Goal: Task Accomplishment & Management: Complete application form

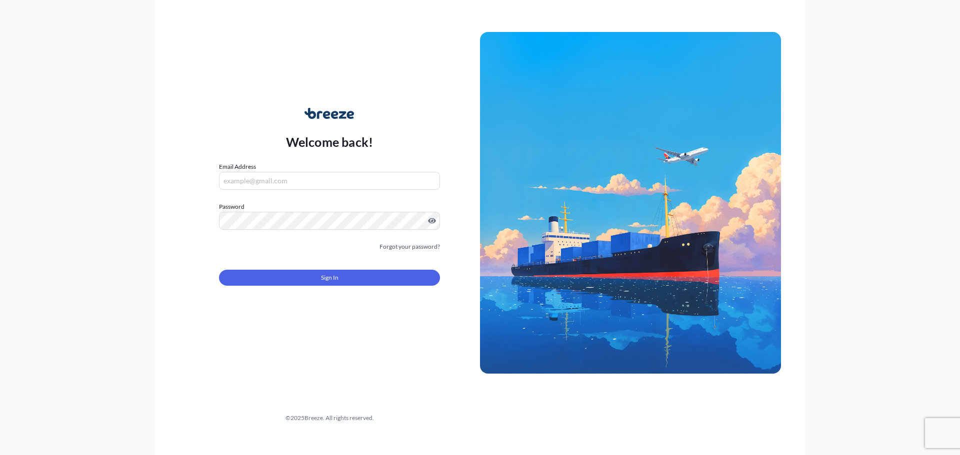
type input "[PERSON_NAME][EMAIL_ADDRESS][PERSON_NAME][DOMAIN_NAME]"
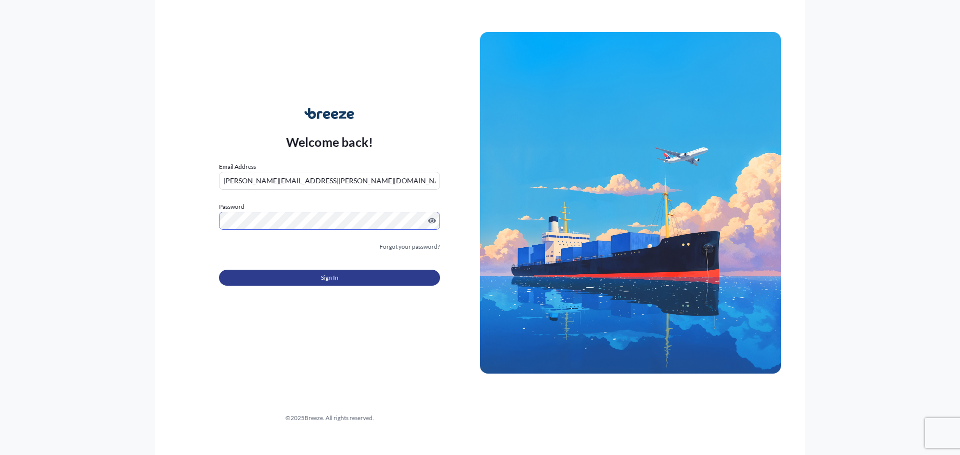
click at [324, 276] on span "Sign In" at bounding box center [329, 278] width 17 height 10
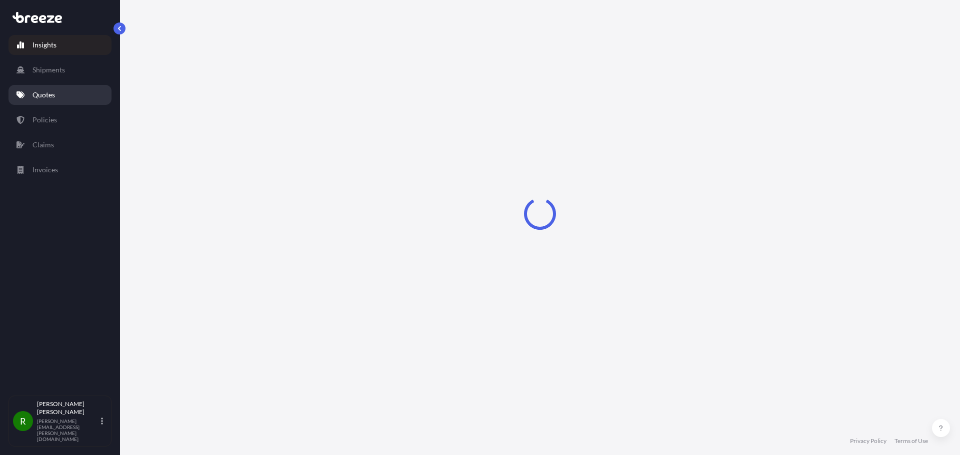
click at [41, 96] on p "Quotes" at bounding box center [43, 95] width 22 height 10
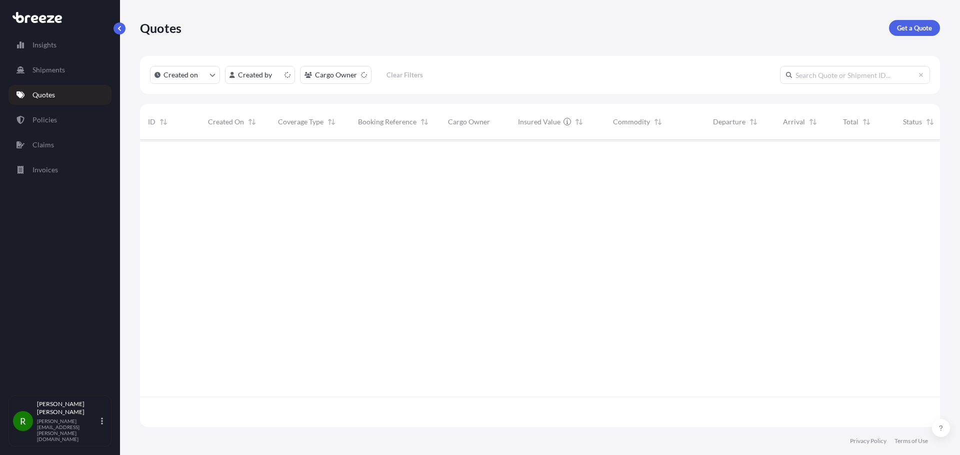
scroll to position [285, 792]
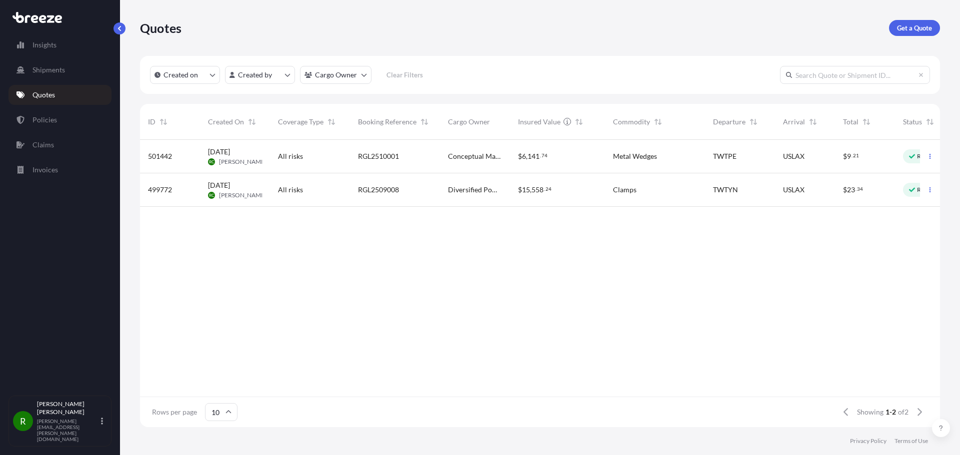
click at [167, 157] on span "501442" at bounding box center [160, 156] width 24 height 10
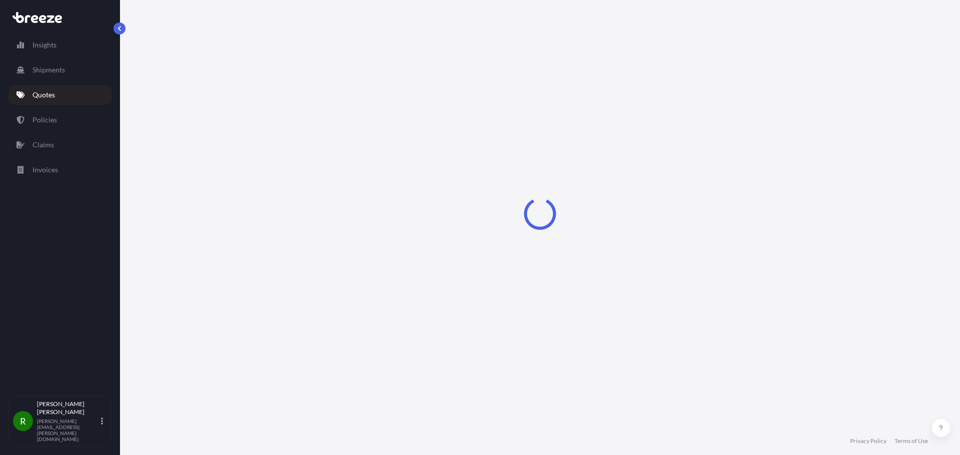
select select "Road"
select select "Air"
select select "Road"
select select "1"
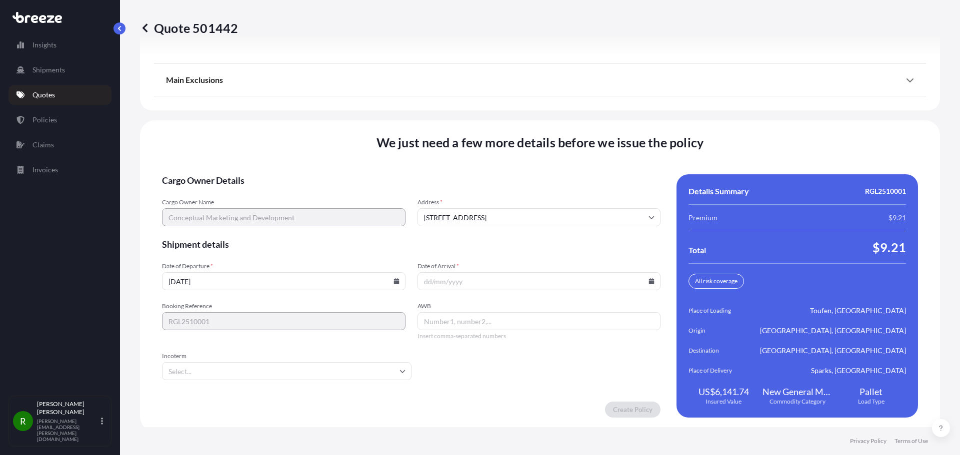
scroll to position [1383, 0]
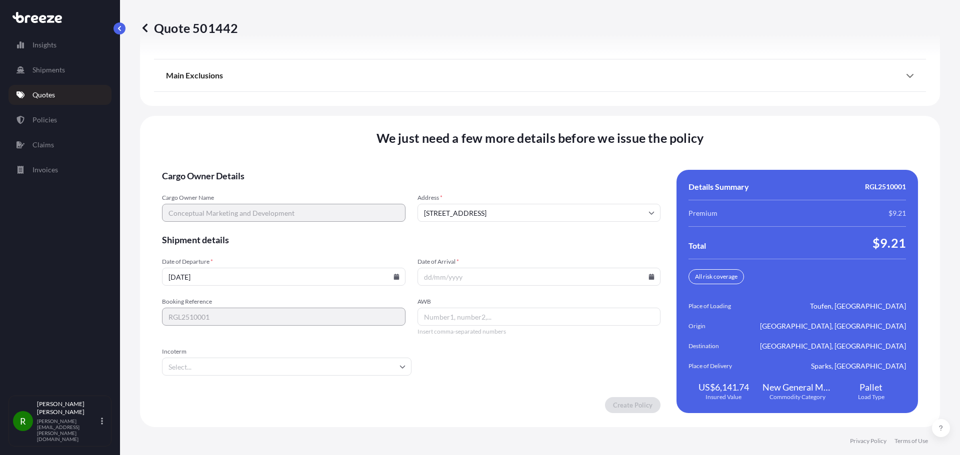
click at [476, 274] on input "Date of Arrival *" at bounding box center [538, 277] width 243 height 18
click at [649, 279] on icon at bounding box center [651, 277] width 5 height 6
click at [573, 208] on button "25" at bounding box center [565, 203] width 16 height 16
type input "[DATE]"
click at [435, 316] on input "AWB" at bounding box center [538, 317] width 243 height 18
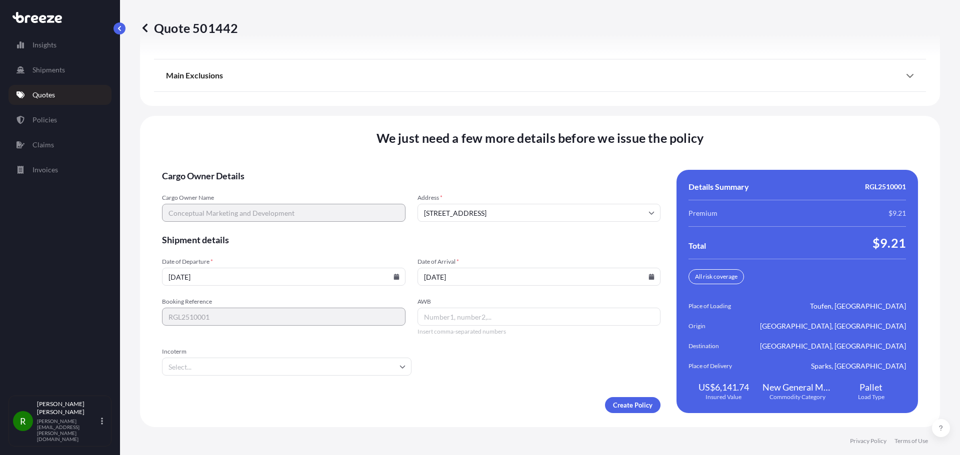
paste input "086-63057665"
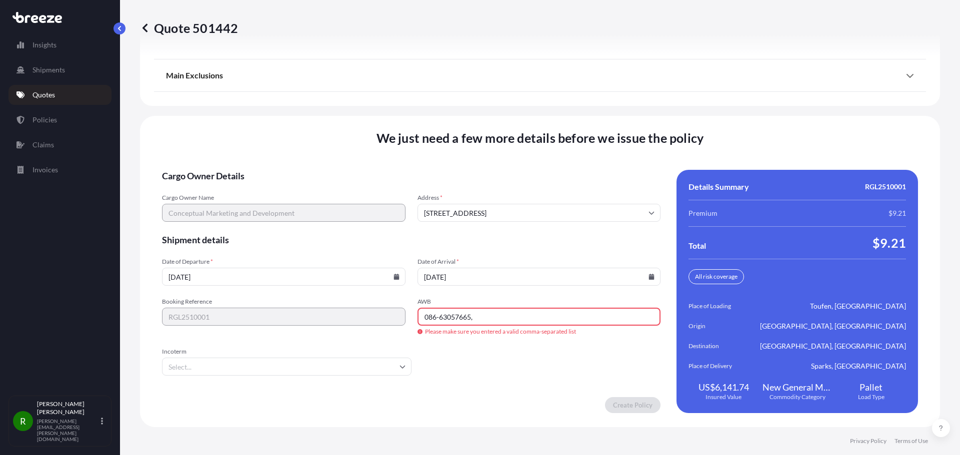
click at [501, 320] on input "086-63057665," at bounding box center [538, 317] width 243 height 18
paste input "FBL-TPE25627"
click at [438, 317] on input "086-63057665, FBL-TPE25627" at bounding box center [538, 317] width 243 height 18
click at [483, 317] on input "08663057665, FBL-TPE25627" at bounding box center [538, 317] width 243 height 18
type input "08663057665, FBLTPE25627"
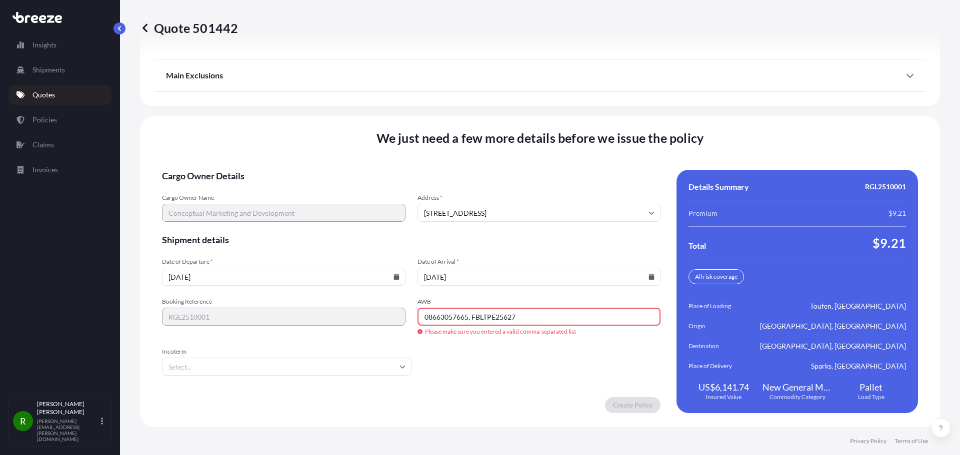
click at [503, 365] on form "Cargo Owner Details Cargo Owner Name Conceptual Marketing and Development Addre…" at bounding box center [411, 291] width 498 height 243
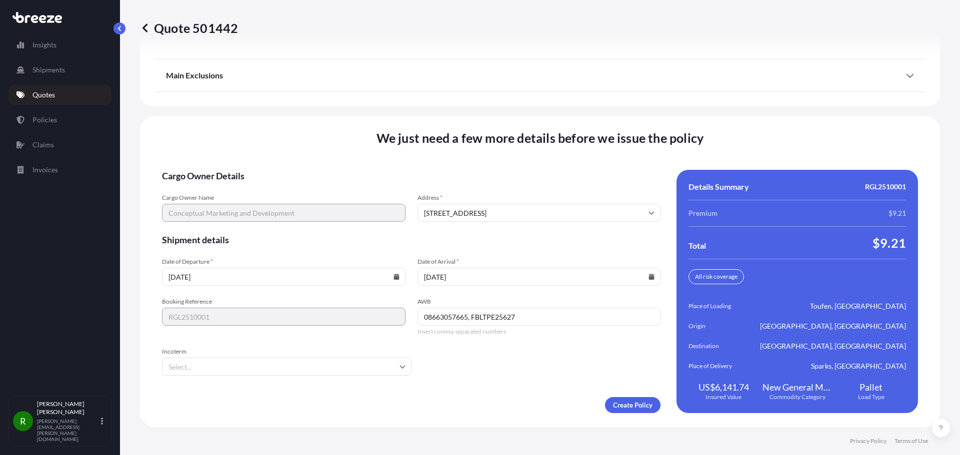
click at [183, 365] on input "Incoterm" at bounding box center [286, 367] width 249 height 18
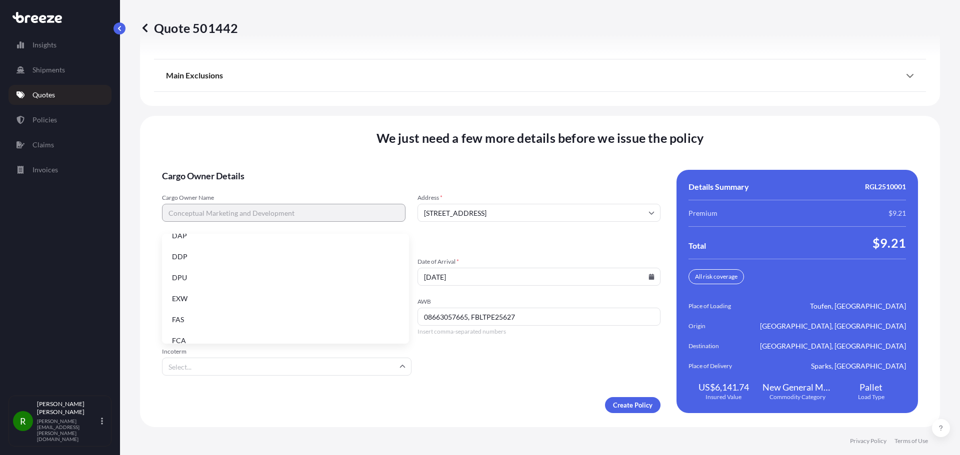
scroll to position [100, 0]
click at [194, 295] on li "EXW" at bounding box center [285, 294] width 239 height 19
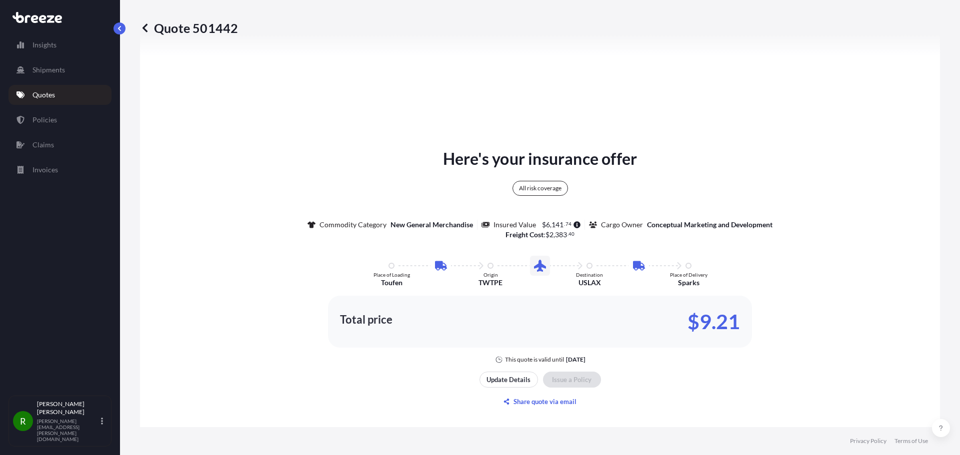
scroll to position [683, 0]
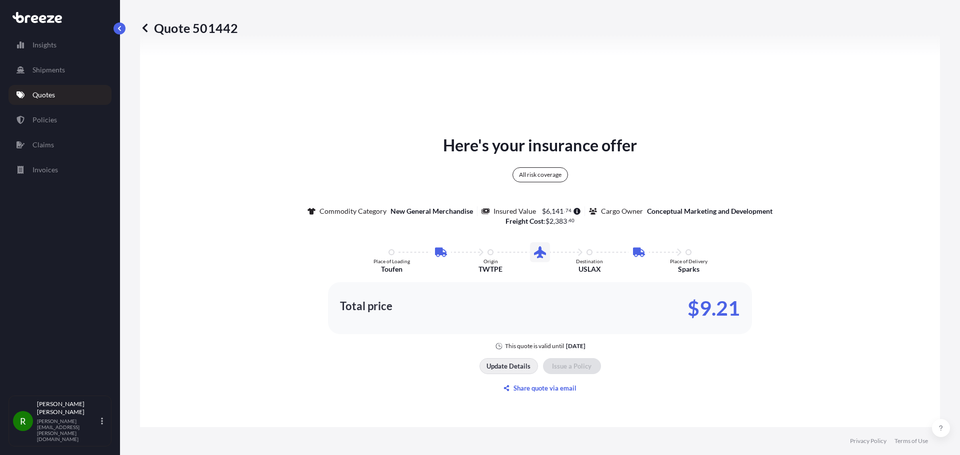
click at [494, 370] on p "Update Details" at bounding box center [508, 366] width 44 height 10
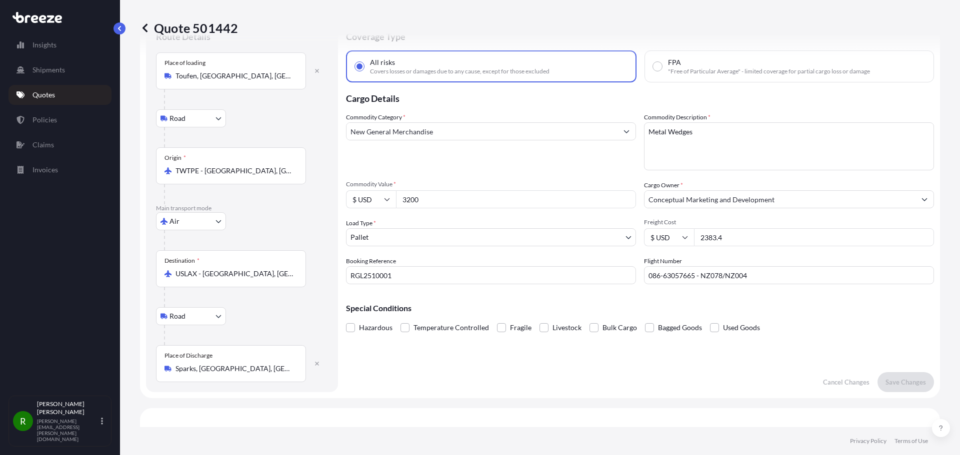
scroll to position [16, 0]
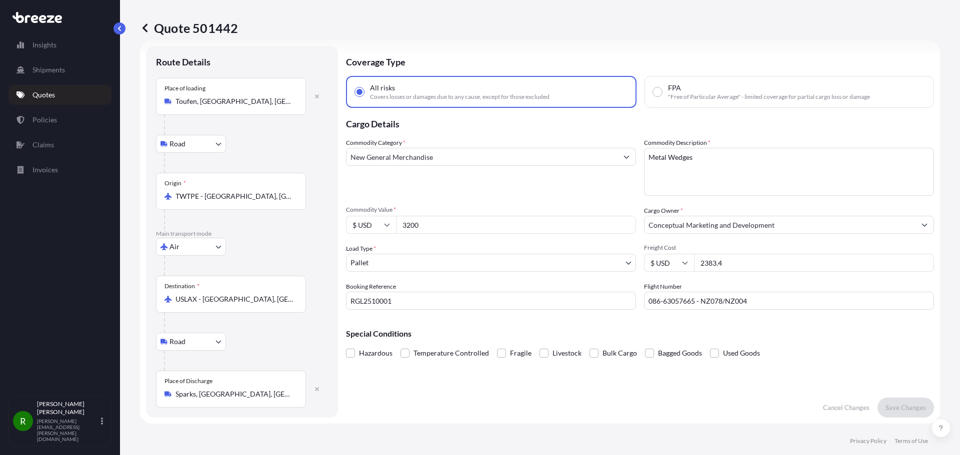
click at [386, 264] on body "Insights Shipments Quotes Policies Claims Invoices R [PERSON_NAME] [PERSON_NAME…" at bounding box center [480, 227] width 960 height 455
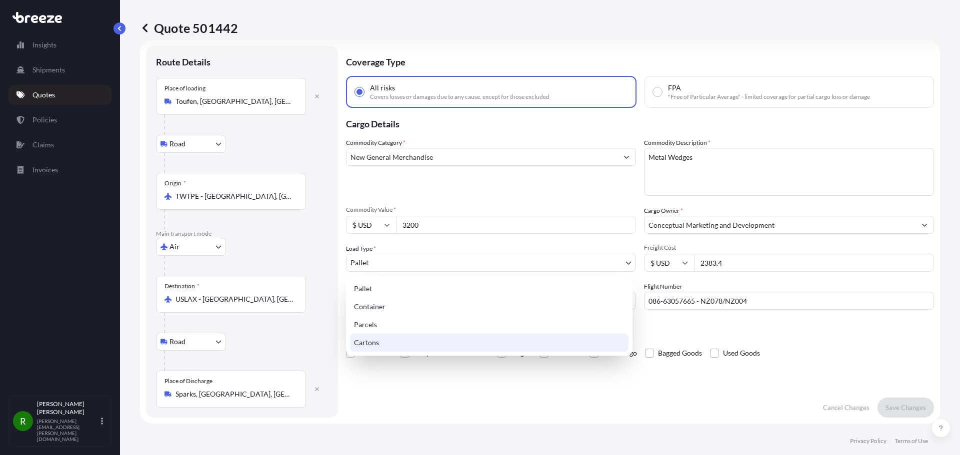
click at [379, 341] on div "Cartons" at bounding box center [489, 343] width 278 height 18
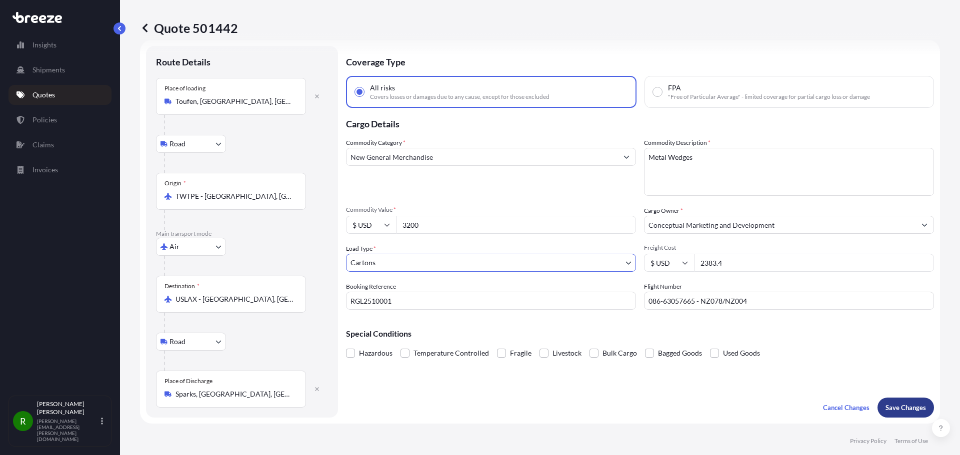
click at [888, 410] on p "Save Changes" at bounding box center [905, 408] width 40 height 10
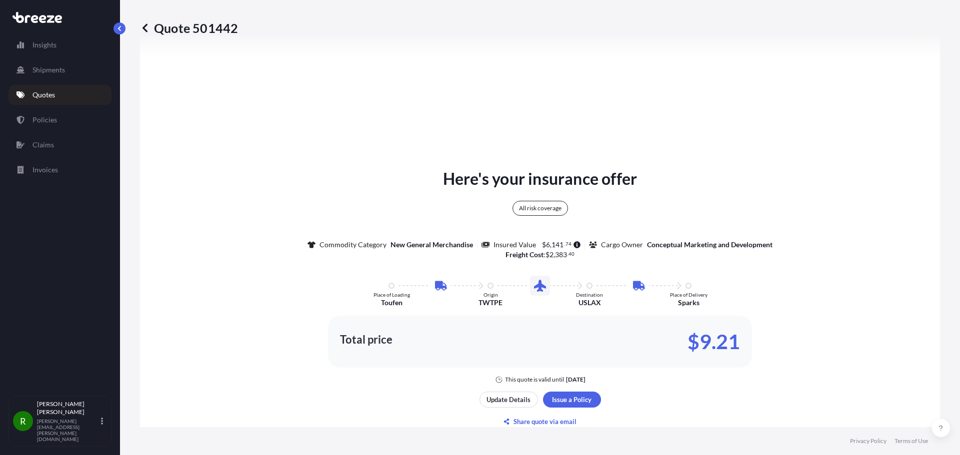
select select "Road"
select select "Air"
select select "Road"
select select "4"
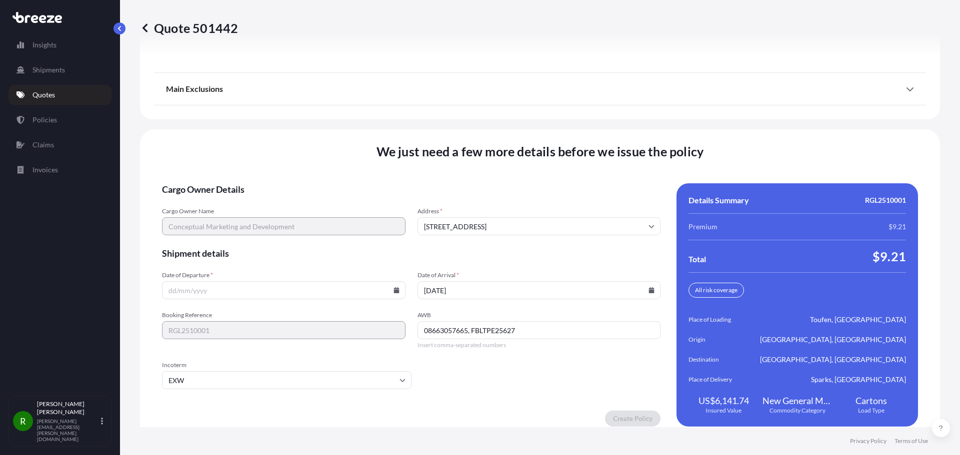
scroll to position [1383, 0]
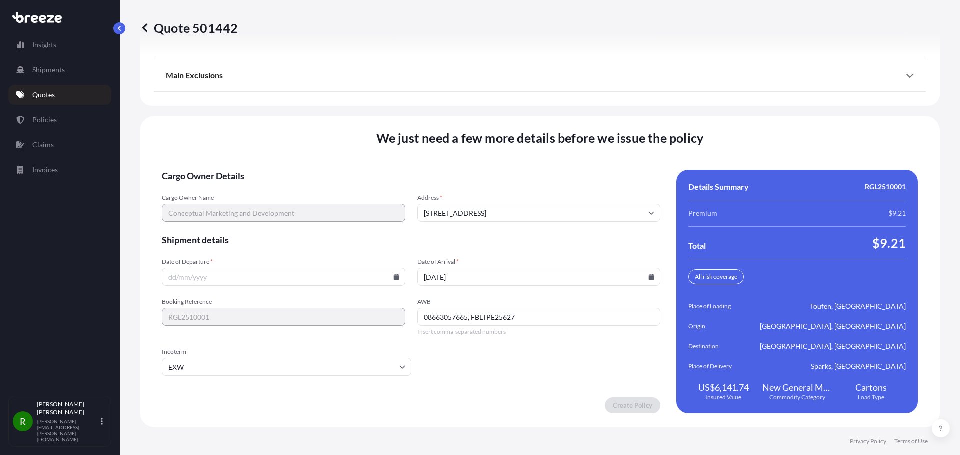
click at [303, 284] on input "Date of Departure *" at bounding box center [283, 277] width 243 height 18
click at [393, 278] on icon at bounding box center [395, 277] width 5 height 6
click at [236, 186] on button "14" at bounding box center [232, 185] width 16 height 16
type input "[DATE]"
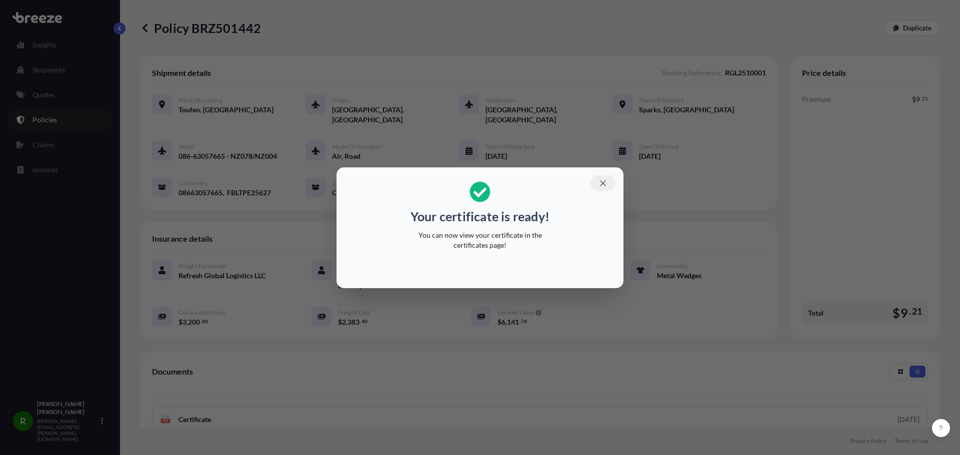
click at [602, 184] on icon "button" at bounding box center [602, 182] width 5 height 5
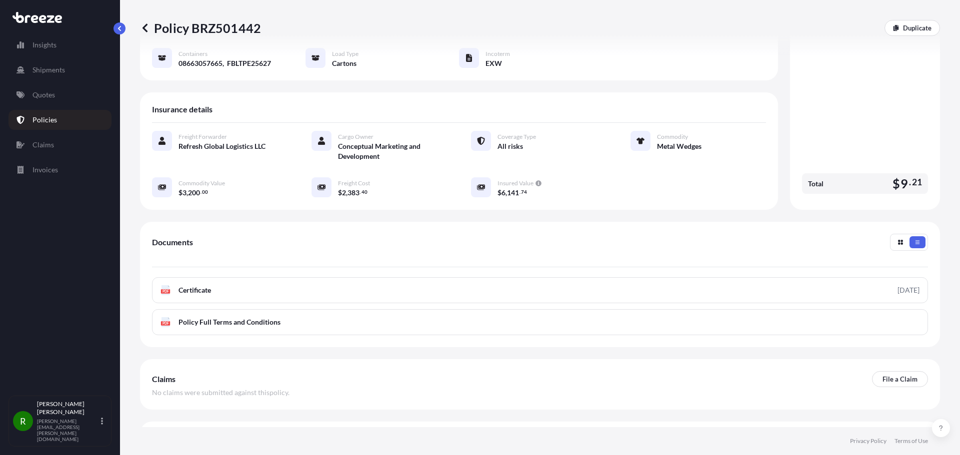
scroll to position [146, 0]
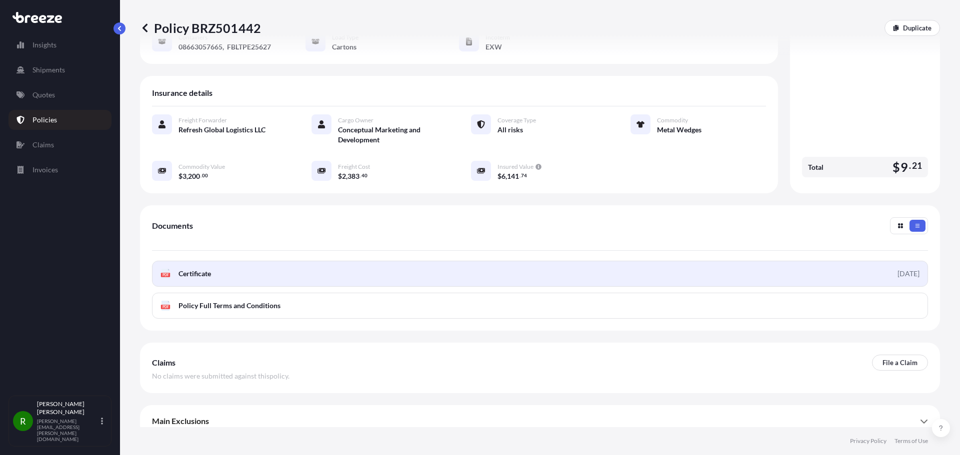
click at [202, 269] on span "Certificate" at bounding box center [194, 274] width 32 height 10
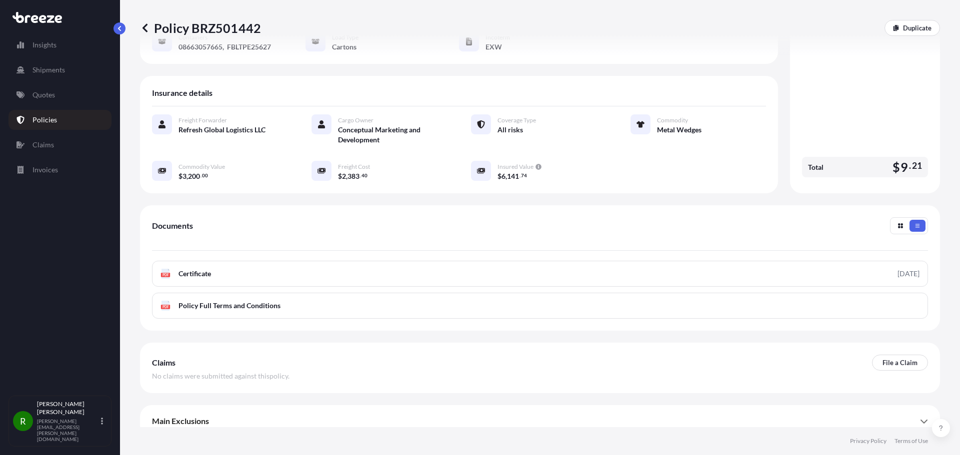
click at [215, 417] on div "Main Exclusions" at bounding box center [540, 421] width 776 height 24
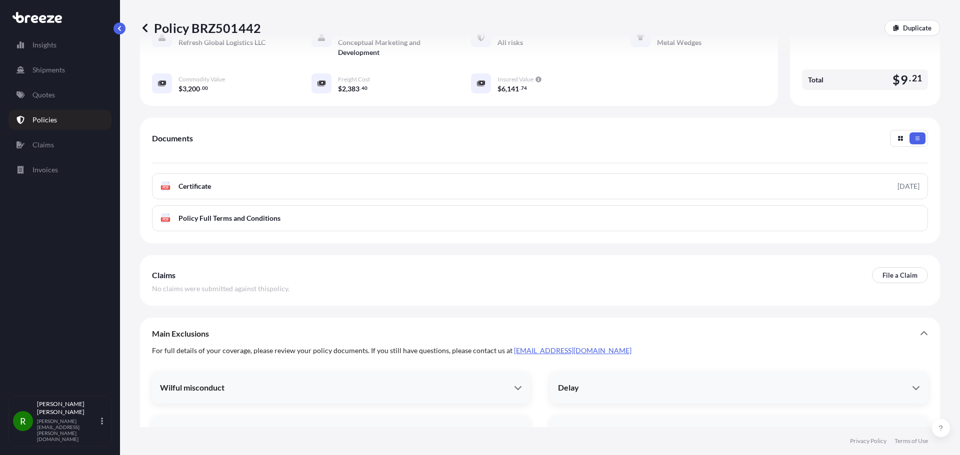
scroll to position [348, 0]
